Goal: Task Accomplishment & Management: Complete application form

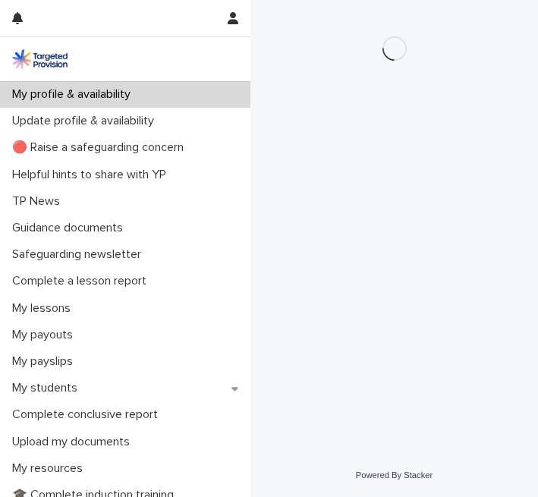
drag, startPoint x: 0, startPoint y: 0, endPoint x: 79, endPoint y: 188, distance: 204.2
click at [169, 168] on div "My profile & availability Update profile & availability 🔴 Raise a safeguarding …" at bounding box center [125, 248] width 251 height 497
click at [166, 62] on div "My profile & availability Update profile & availability 🔴 Raise a safeguarding …" at bounding box center [125, 248] width 251 height 497
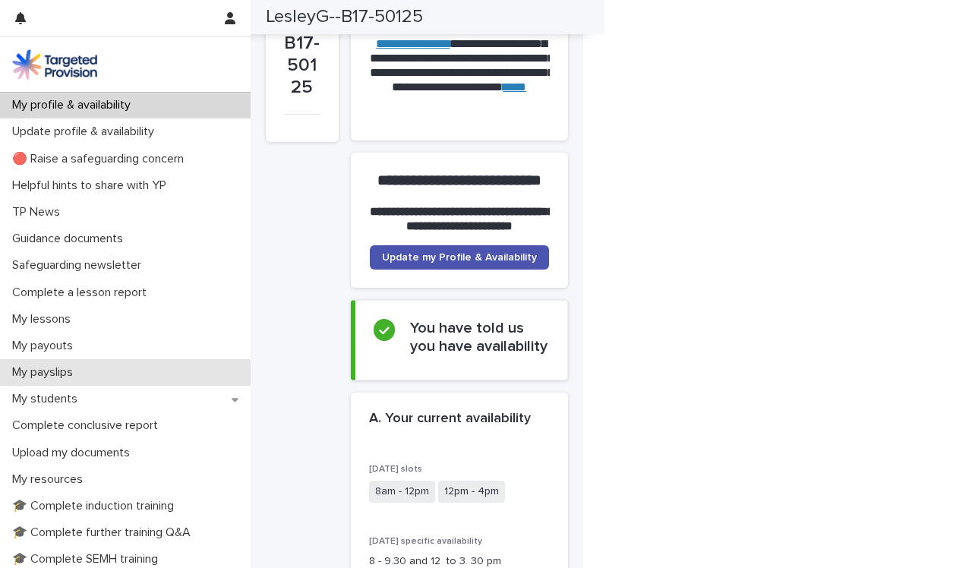
scroll to position [1, 0]
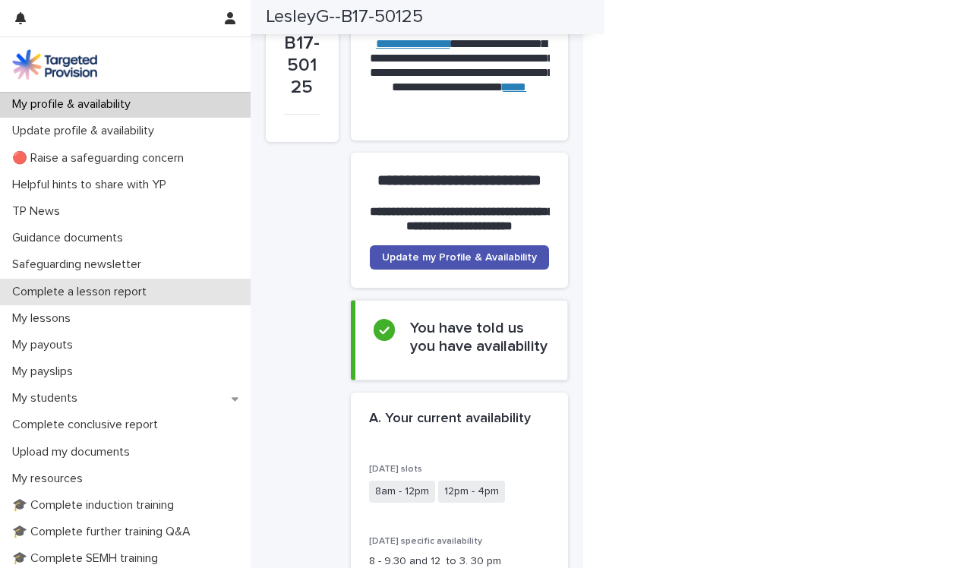
click at [134, 295] on p "Complete a lesson report" at bounding box center [82, 292] width 153 height 14
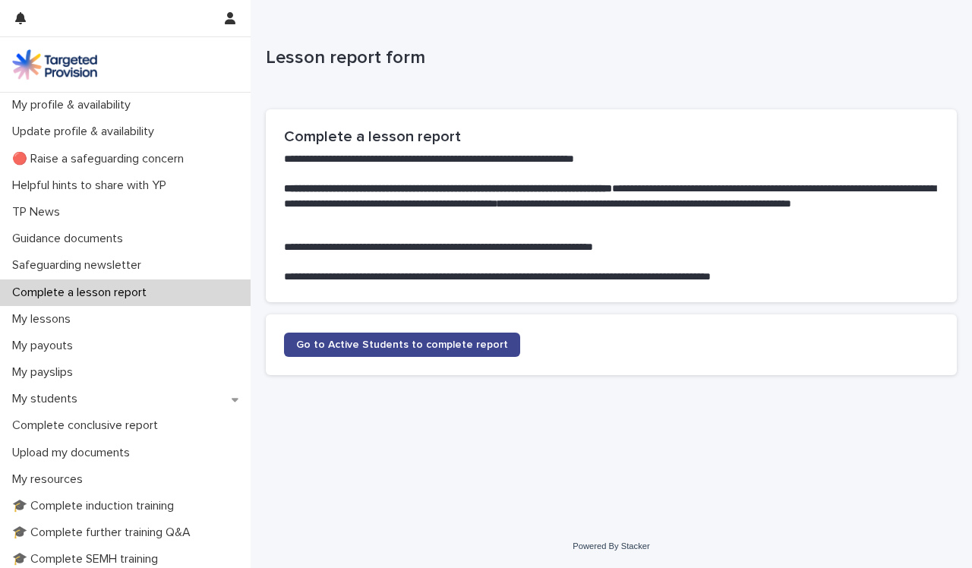
click at [375, 336] on link "Go to Active Students to complete report" at bounding box center [402, 345] width 236 height 24
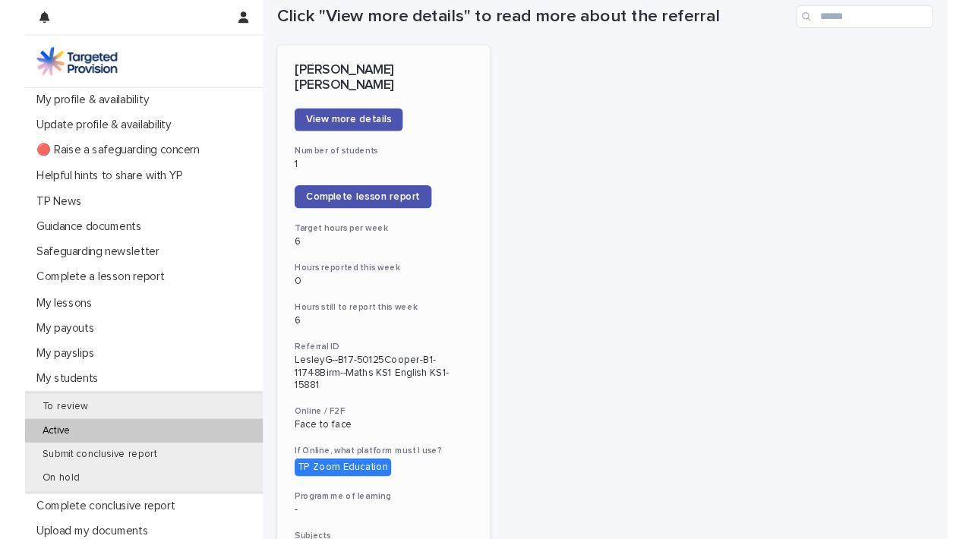
scroll to position [200, 0]
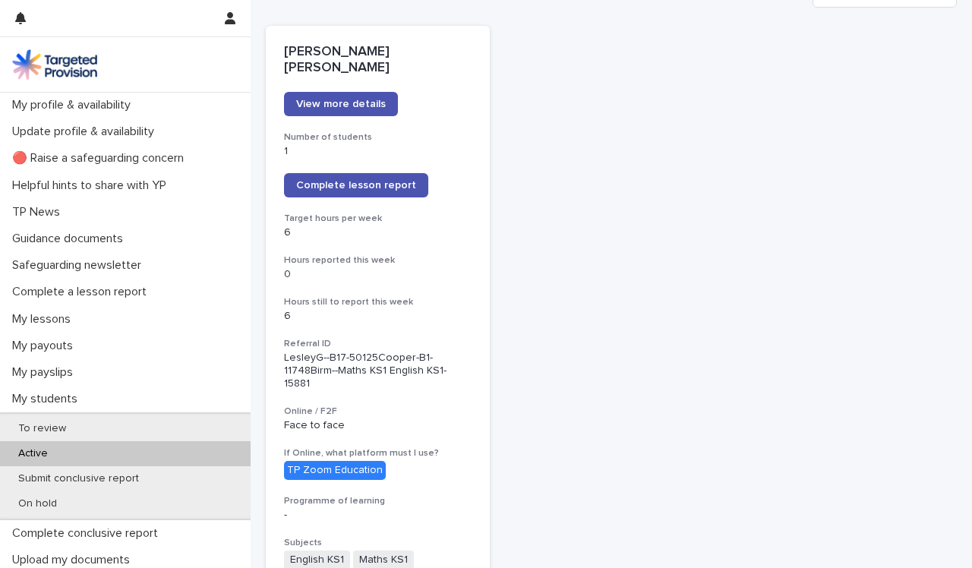
click at [353, 180] on span "Complete lesson report" at bounding box center [356, 185] width 120 height 11
